Goal: Book appointment/travel/reservation

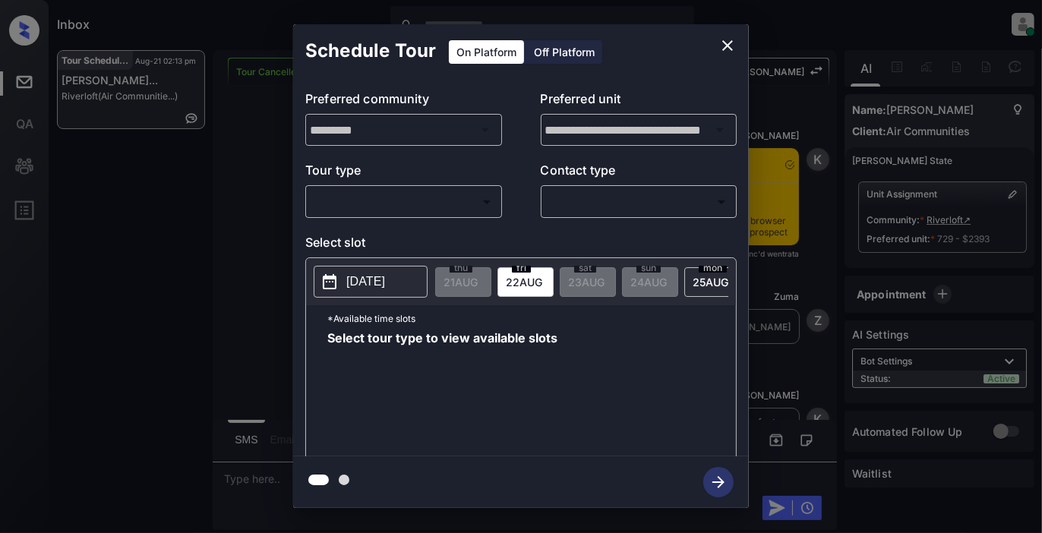
scroll to position [4537, 0]
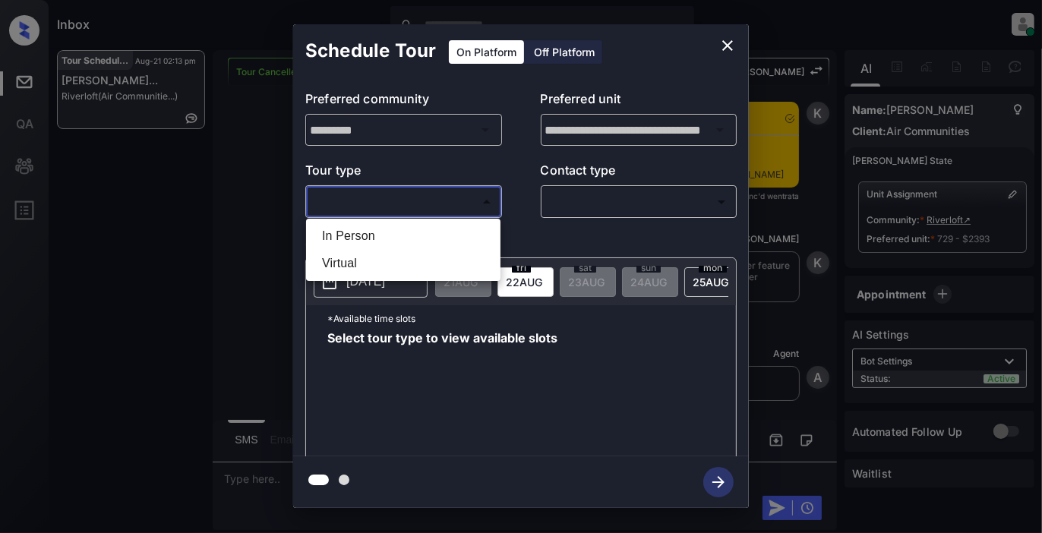
click at [445, 203] on body "Inbox [PERSON_NAME] Online Set yourself offline Set yourself on break Profile S…" at bounding box center [521, 266] width 1042 height 533
click at [411, 246] on li "In Person" at bounding box center [403, 236] width 187 height 27
type input "********"
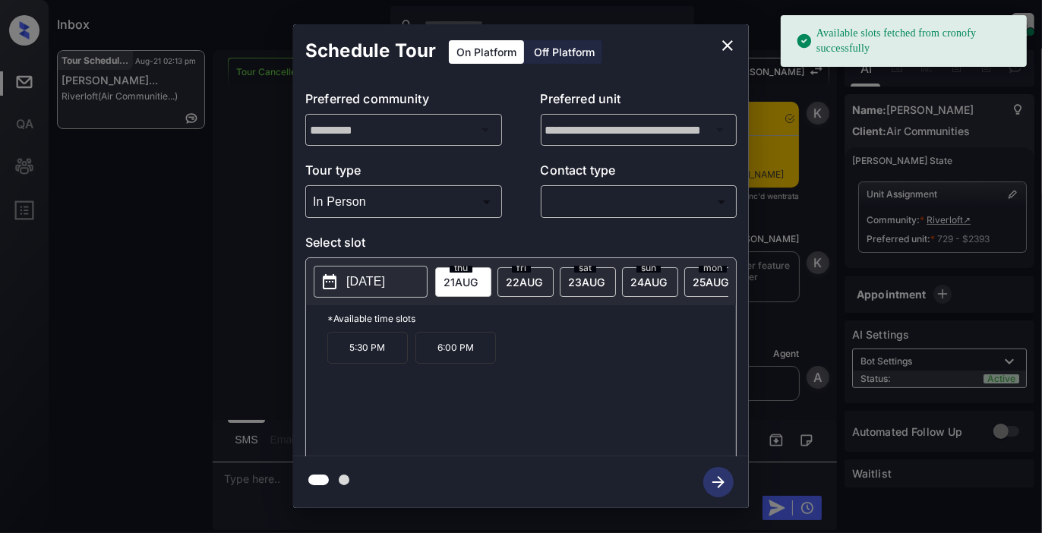
click at [384, 277] on p "[DATE]" at bounding box center [365, 282] width 39 height 18
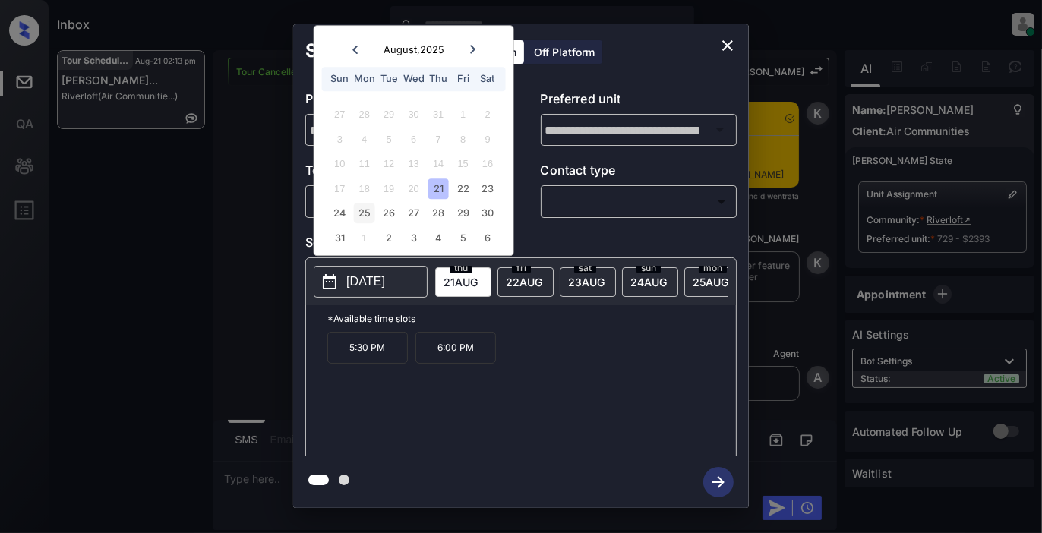
click at [363, 213] on div "25" at bounding box center [364, 214] width 21 height 21
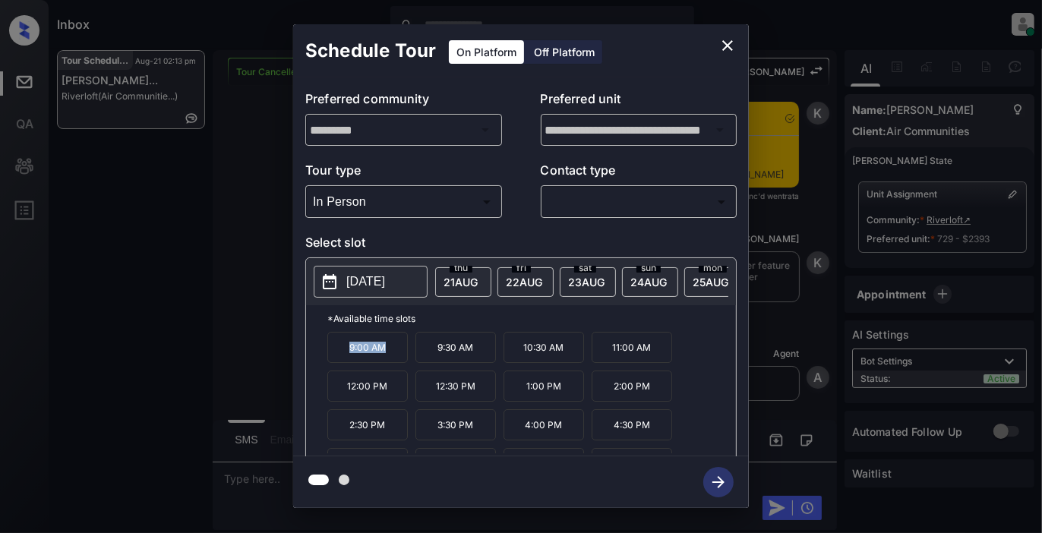
drag, startPoint x: 386, startPoint y: 359, endPoint x: 331, endPoint y: 358, distance: 54.7
click at [331, 358] on p "9:00 AM" at bounding box center [367, 347] width 81 height 31
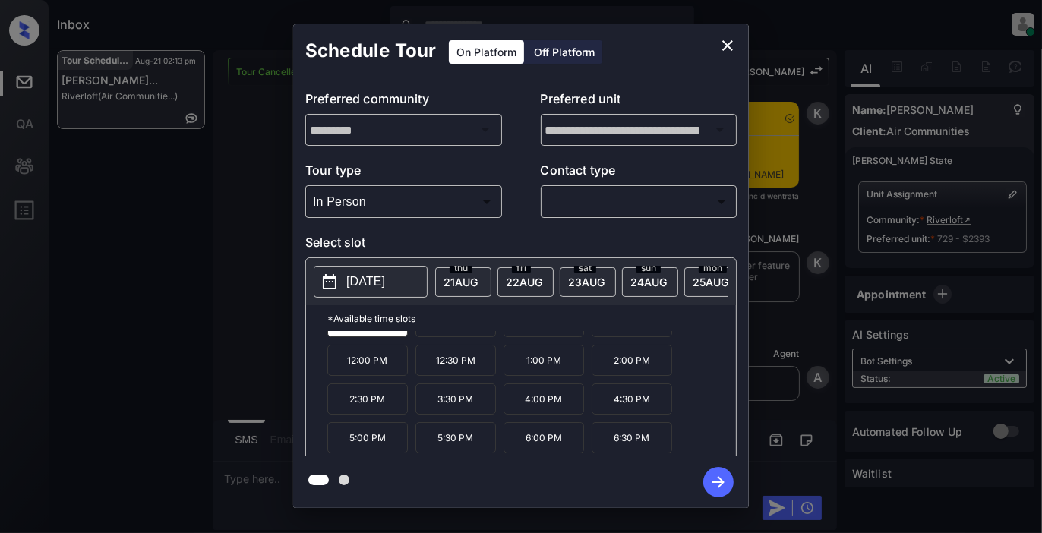
click at [662, 444] on p "6:30 PM" at bounding box center [632, 437] width 81 height 31
drag, startPoint x: 678, startPoint y: 442, endPoint x: 601, endPoint y: 450, distance: 77.9
click at [601, 450] on div "9:00 AM 9:30 AM 10:30 AM 11:00 AM 12:00 PM 12:30 PM 1:00 PM 2:00 PM 2:30 PM 3:3…" at bounding box center [531, 393] width 409 height 122
copy p "6:30 PM"
click at [726, 40] on icon "close" at bounding box center [728, 45] width 18 height 18
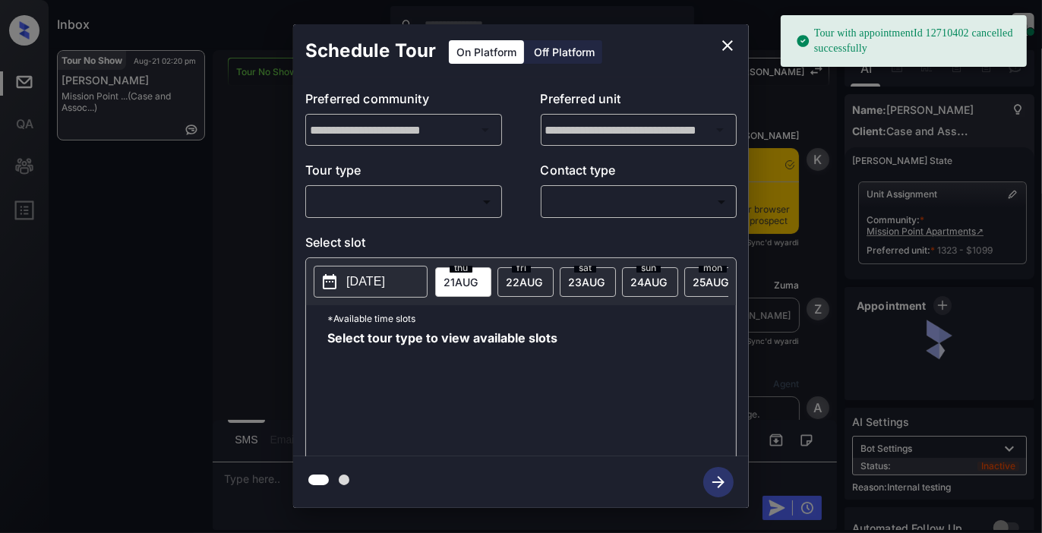
scroll to position [6704, 0]
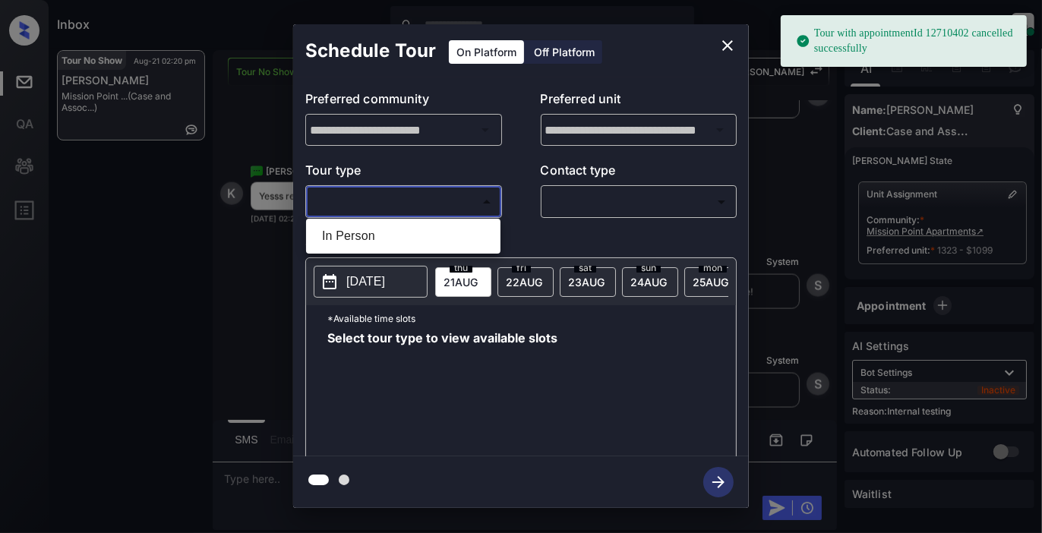
click at [424, 202] on body "Tour with appointmentId 12710402 cancelled successfully Inbox Samantha Soliven …" at bounding box center [521, 266] width 1042 height 533
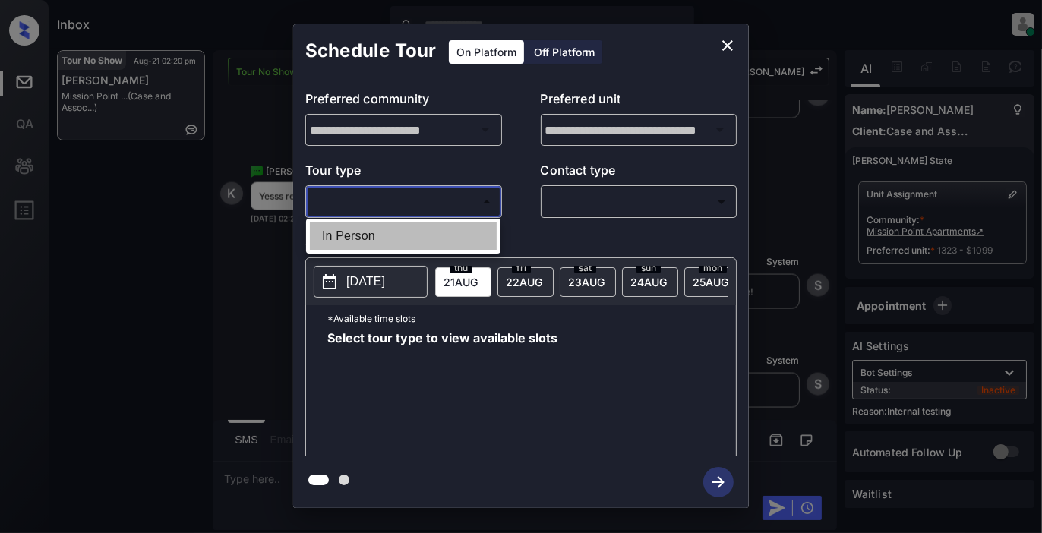
click at [412, 242] on li "In Person" at bounding box center [403, 236] width 187 height 27
type input "********"
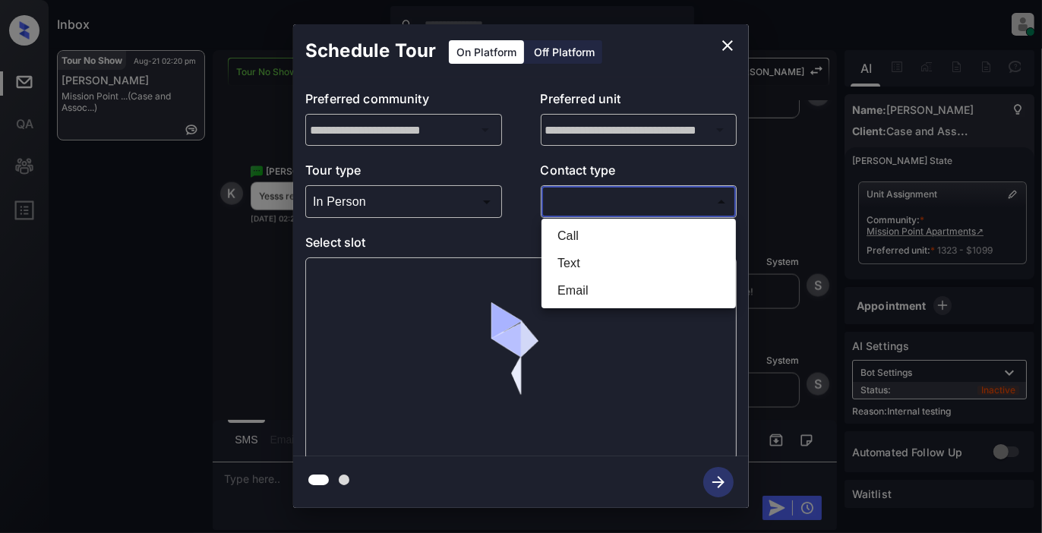
click at [623, 201] on body "Inbox Samantha Soliven Online Set yourself offline Set yourself on break Profil…" at bounding box center [521, 266] width 1042 height 533
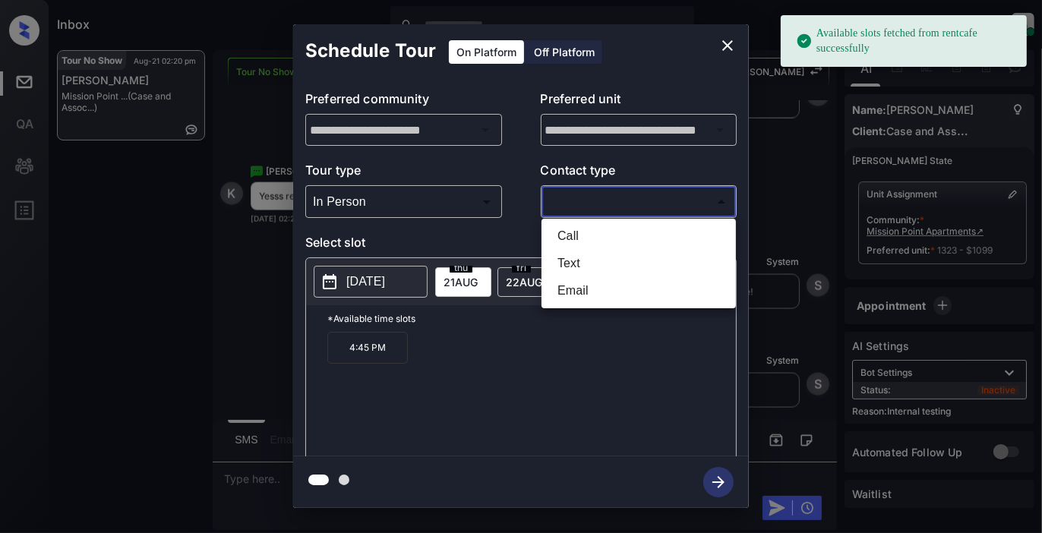
click at [574, 262] on li "Text" at bounding box center [638, 263] width 187 height 27
type input "****"
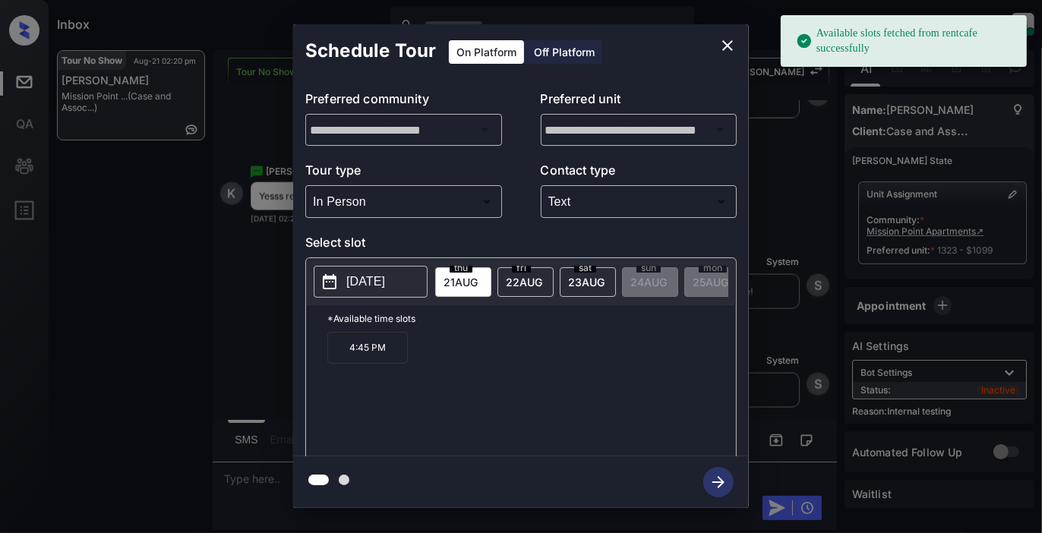
click at [478, 285] on span "22 AUG" at bounding box center [461, 282] width 34 height 13
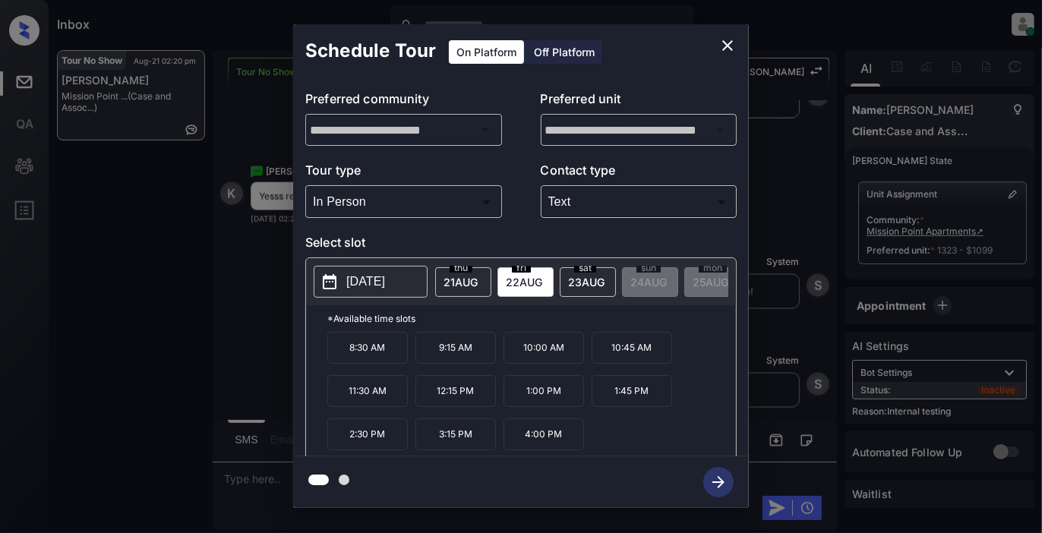
click at [400, 350] on p "8:30 AM" at bounding box center [367, 348] width 81 height 32
click at [723, 476] on icon "button" at bounding box center [718, 482] width 30 height 30
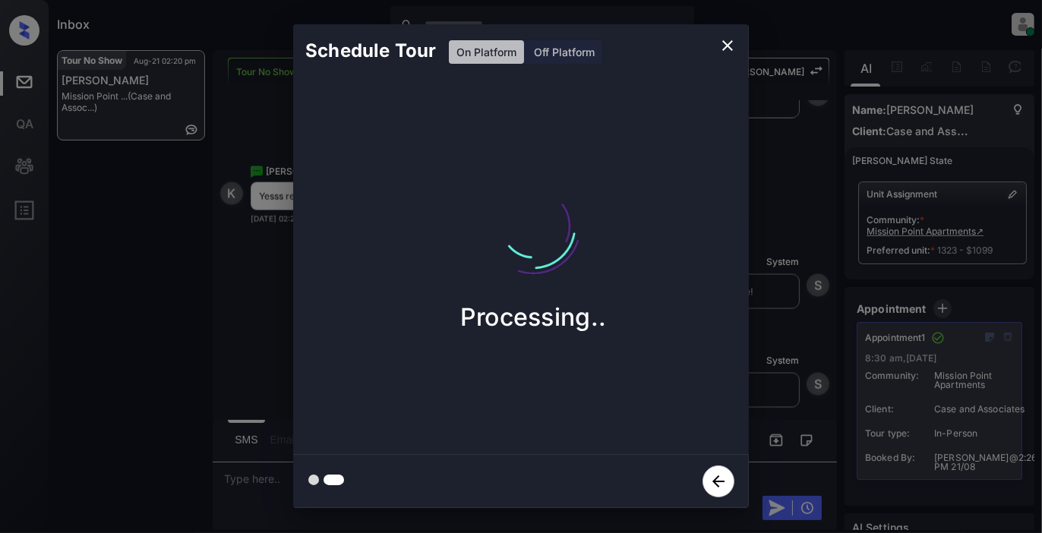
click at [723, 48] on icon "close" at bounding box center [728, 45] width 18 height 18
